Goal: Task Accomplishment & Management: Manage account settings

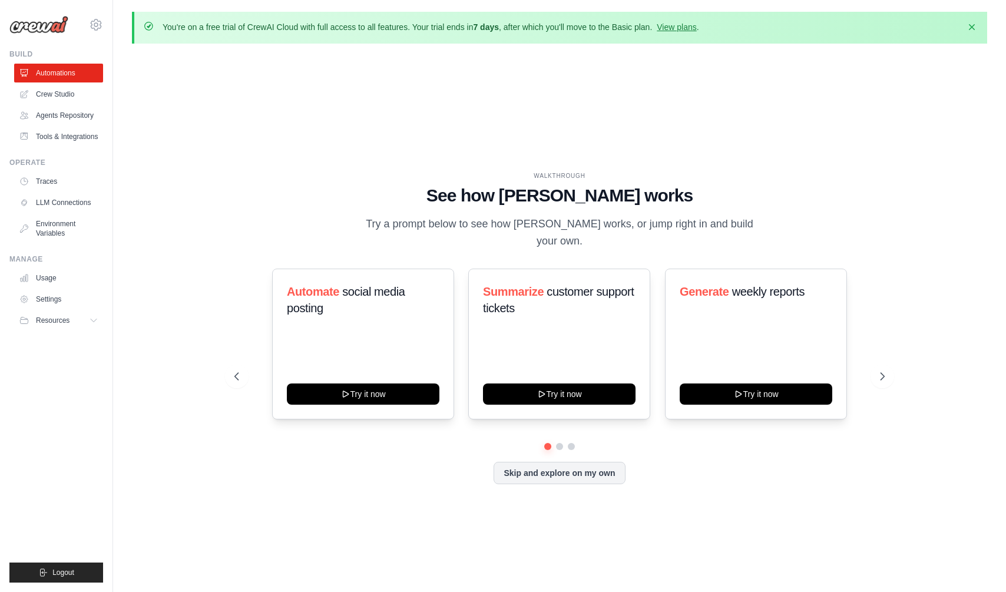
click at [295, 231] on div "WALKTHROUGH See how [PERSON_NAME] works Try a prompt below to see how [PERSON_N…" at bounding box center [559, 210] width 650 height 79
click at [54, 298] on link "Settings" at bounding box center [59, 299] width 89 height 19
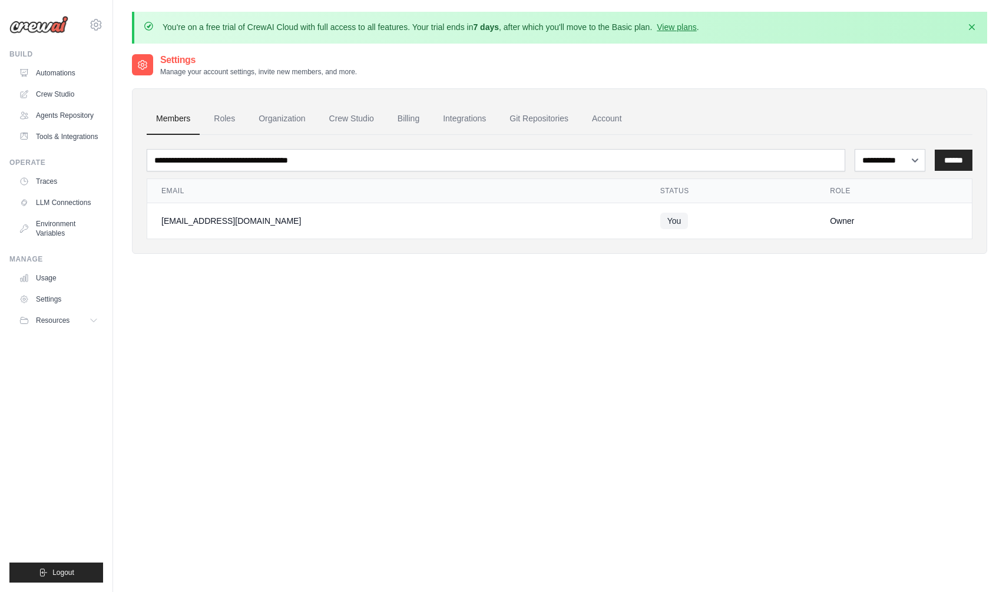
click at [54, 289] on ul "Usage Settings Resources Documentation Blog" at bounding box center [58, 298] width 89 height 61
click at [409, 114] on link "Billing" at bounding box center [408, 119] width 41 height 32
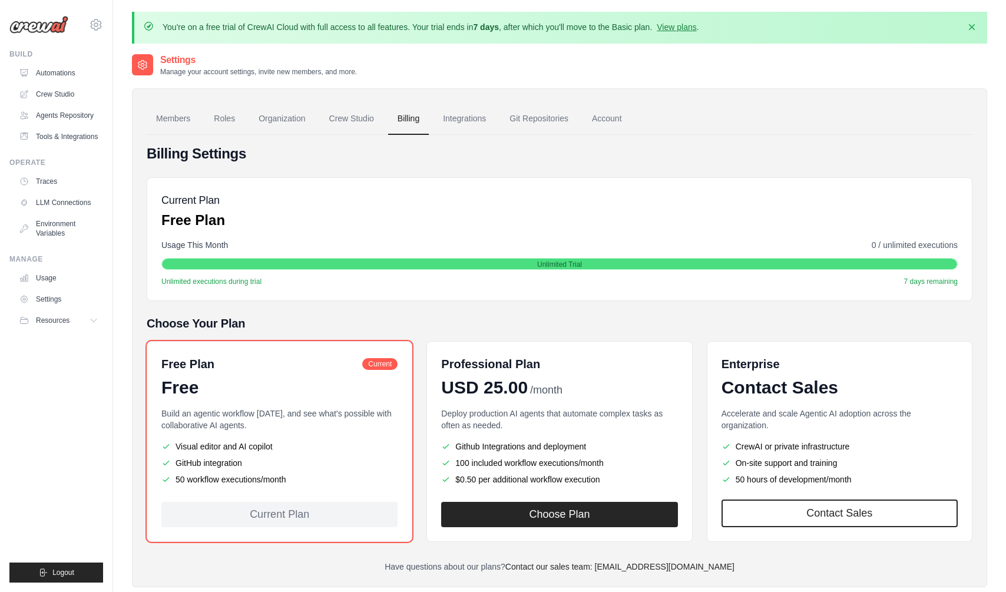
scroll to position [64, 0]
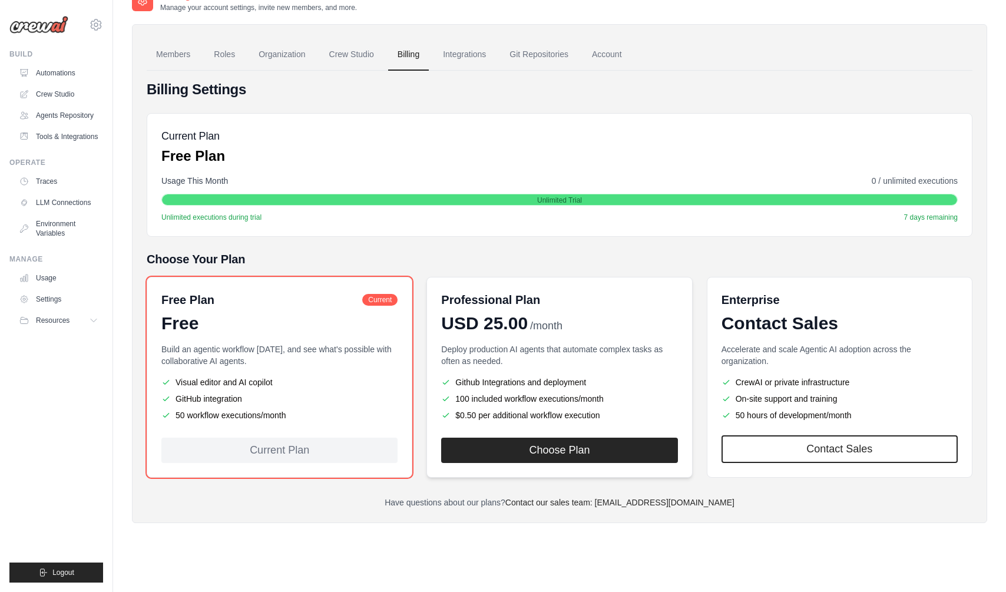
click at [489, 293] on h6 "Professional Plan" at bounding box center [490, 299] width 99 height 16
click at [460, 237] on div "Billing Settings Current Plan Free Plan Usage This Month 0 / unlimited executio…" at bounding box center [559, 294] width 825 height 428
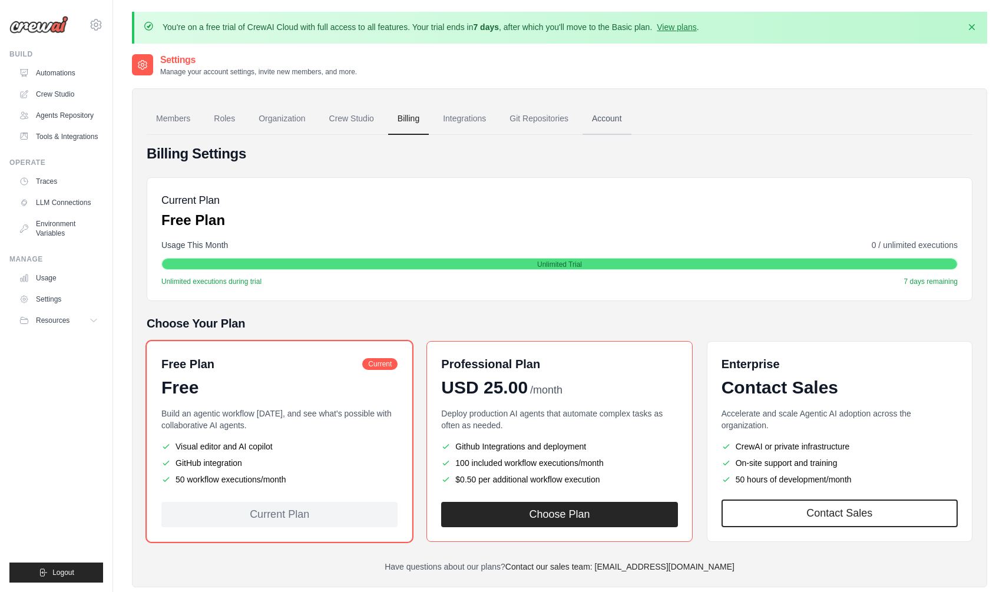
click at [624, 120] on link "Account" at bounding box center [606, 119] width 49 height 32
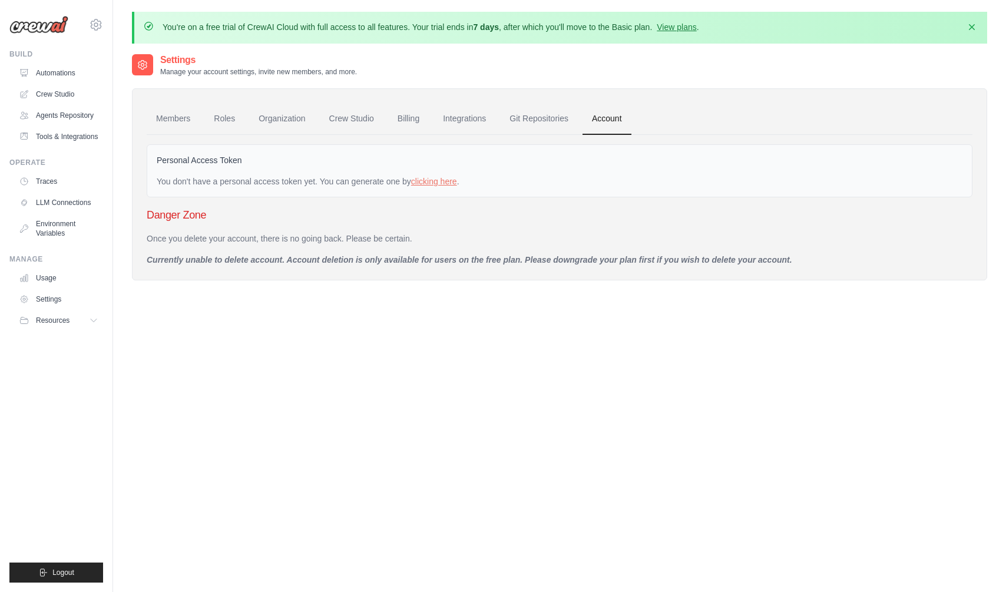
click at [288, 236] on p "Once you delete your account, there is no going back. Please be certain." at bounding box center [559, 239] width 825 height 12
click at [53, 575] on span "Logout" at bounding box center [63, 572] width 22 height 9
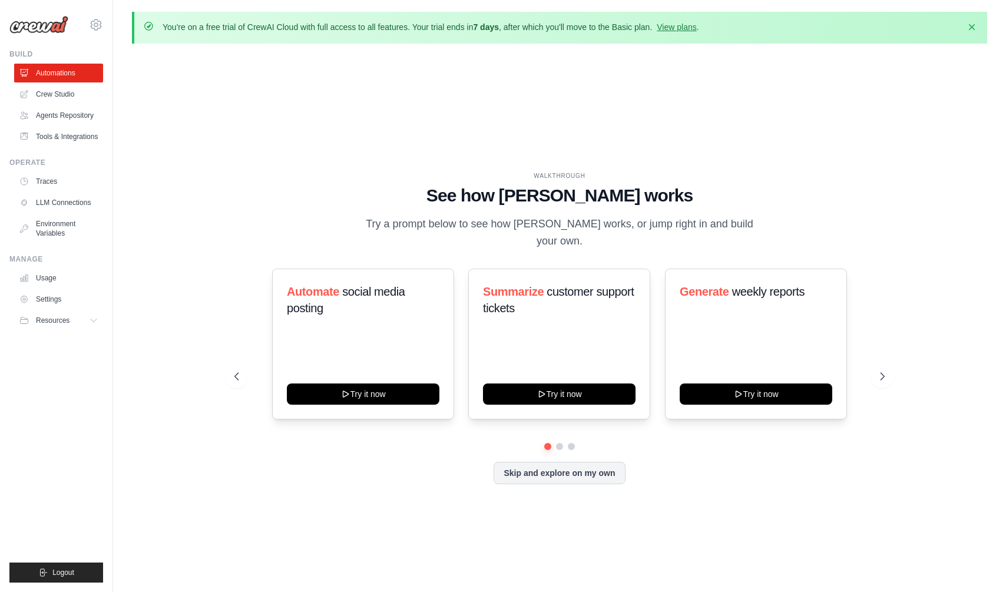
click at [270, 268] on div "Automate social media posting Try it now Summarize customer support tickets Try…" at bounding box center [559, 343] width 650 height 151
